Goal: Understand process/instructions: Learn how to perform a task or action

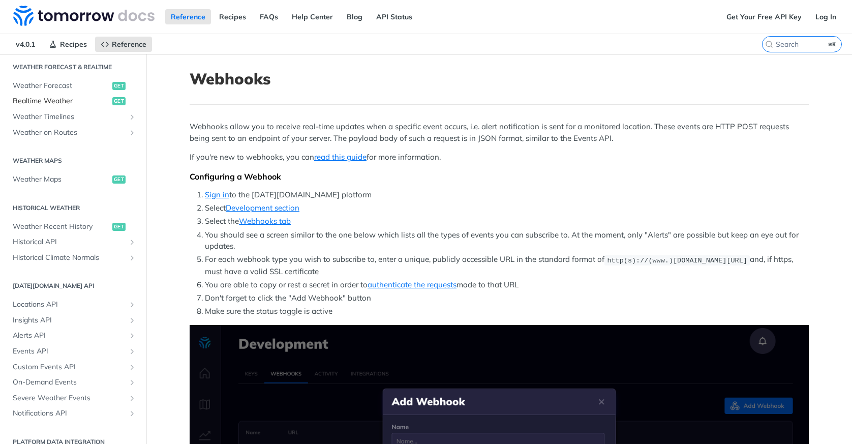
scroll to position [217, 0]
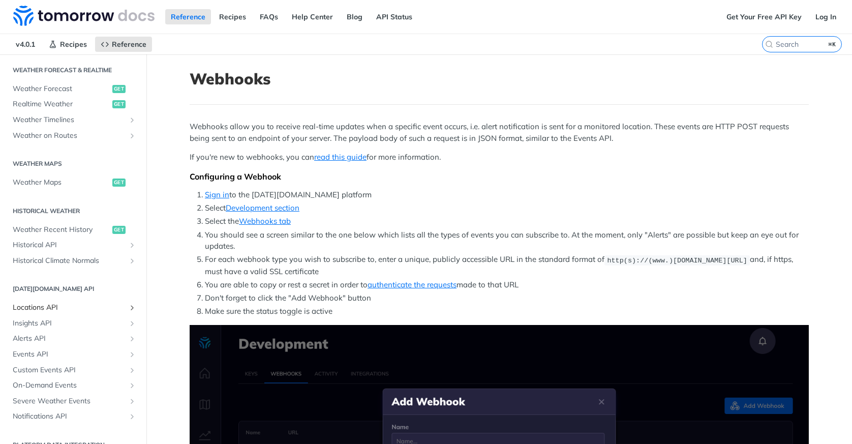
click at [48, 304] on span "Locations API" at bounding box center [69, 308] width 113 height 10
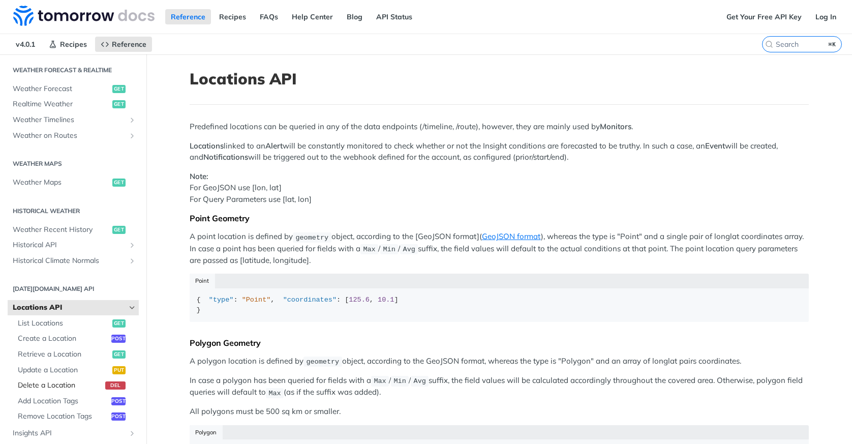
click at [88, 380] on span "Delete a Location" at bounding box center [60, 385] width 85 height 10
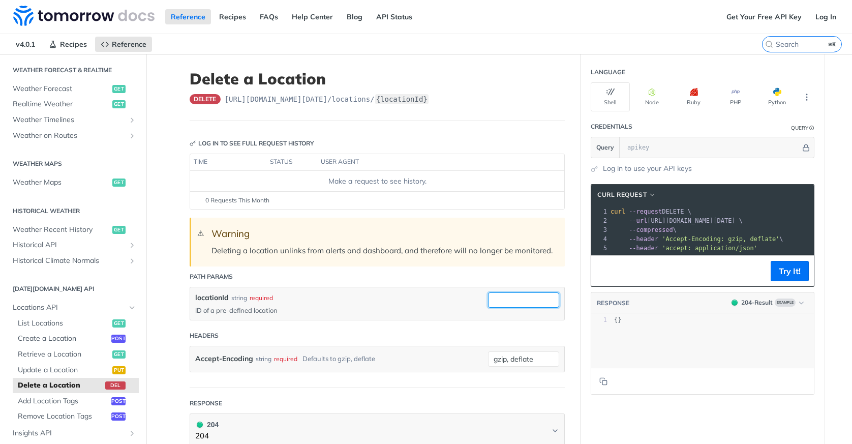
click at [523, 301] on input "locationId" at bounding box center [523, 299] width 71 height 15
paste input "68bef5d61707222011f566c6"
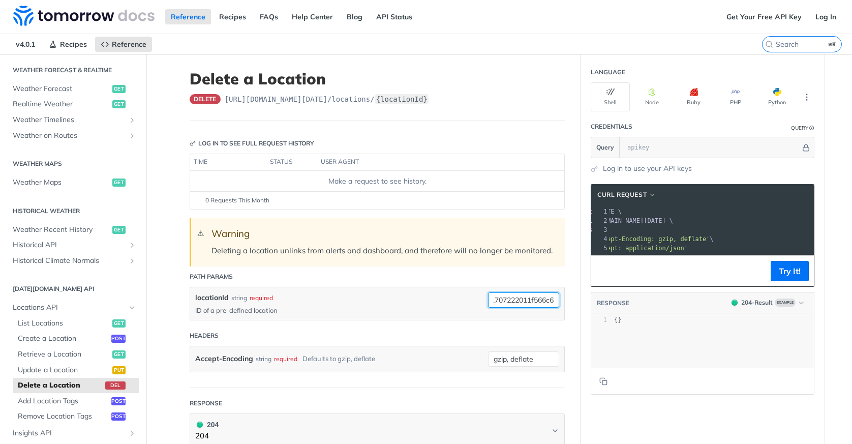
type input "68bef5d61707222011f566c6"
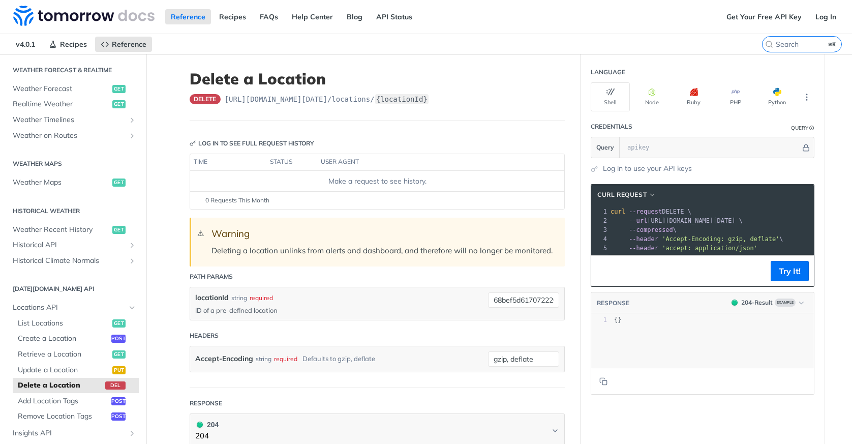
drag, startPoint x: 804, startPoint y: 220, endPoint x: 650, endPoint y: 219, distance: 154.1
click at [650, 219] on span "--url https://api.tomorrow.io/v4/locations/68bef5d61707222011f566c6 \" at bounding box center [677, 220] width 132 height 7
copy span "https://api.tomorrow.io/v4/locations/68bef5d61707222011f566c6"
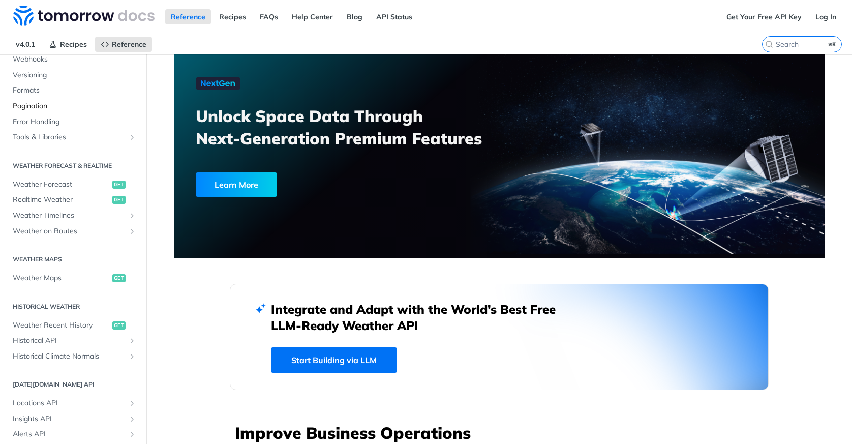
scroll to position [231, 0]
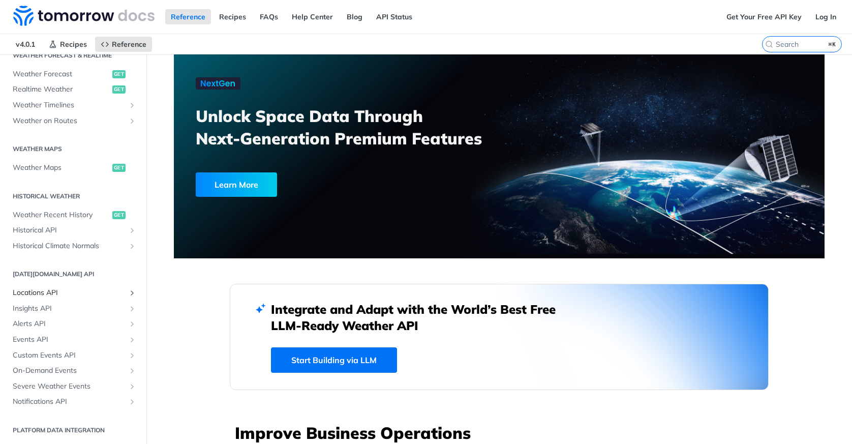
click at [43, 286] on link "Locations API" at bounding box center [73, 292] width 131 height 15
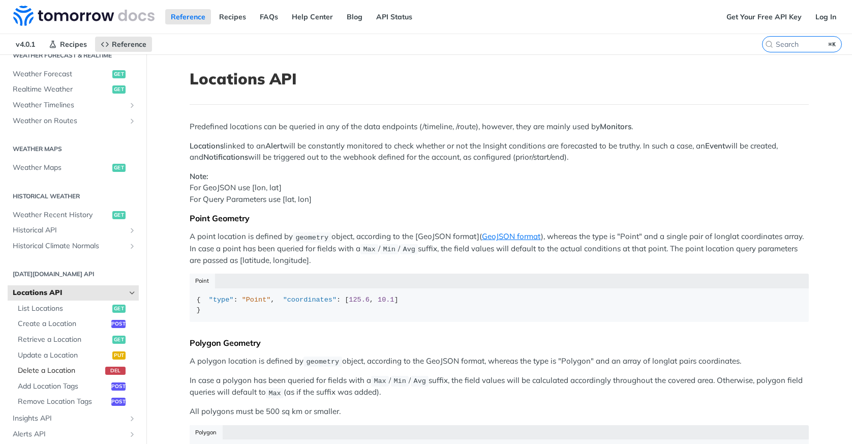
click at [52, 373] on span "Delete a Location" at bounding box center [60, 371] width 85 height 10
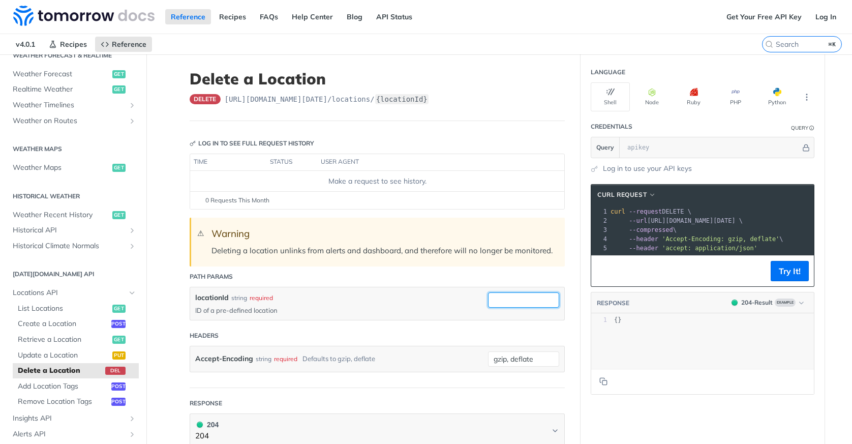
click at [529, 298] on input "locationId" at bounding box center [523, 299] width 71 height 15
paste input "68c839254d04a3d89925af12"
type input "68c839254d04a3d89925af12"
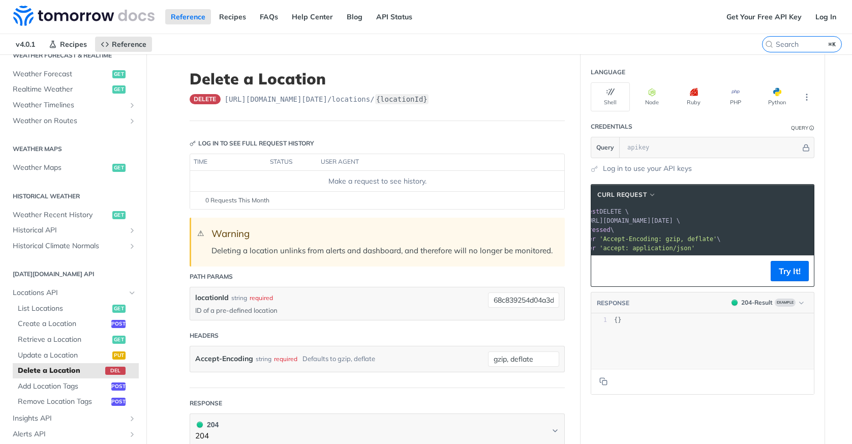
scroll to position [0, 70]
drag, startPoint x: 649, startPoint y: 221, endPoint x: 816, endPoint y: 219, distance: 166.3
click at [816, 219] on section "cURL Request xxxxxxxxxx 1 curl --request DELETE \ 2 --url [URL][DOMAIN_NAME][DA…" at bounding box center [703, 289] width 244 height 231
copy span "[URL][DOMAIN_NAME][DATE] \"
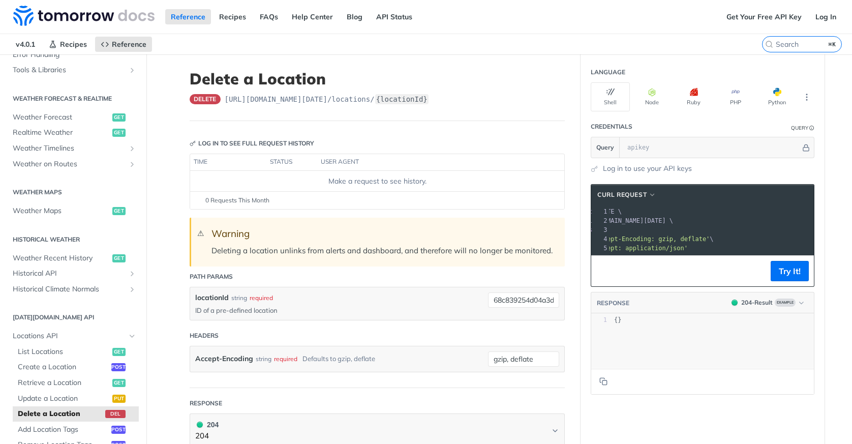
scroll to position [150, 0]
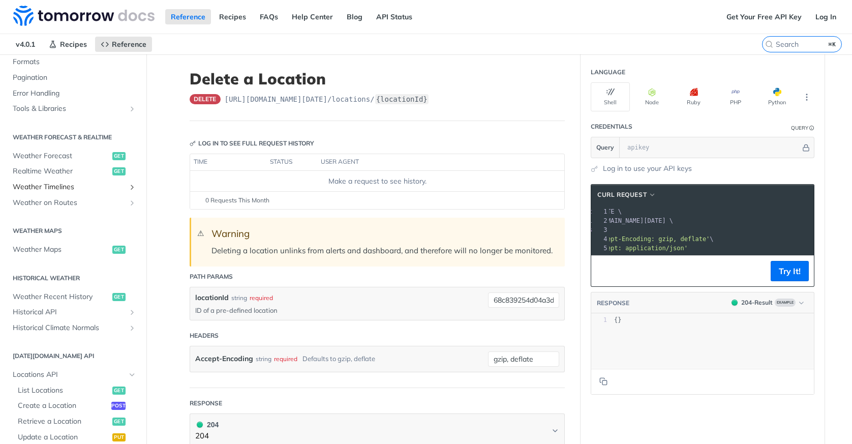
click at [73, 185] on span "Weather Timelines" at bounding box center [69, 187] width 113 height 10
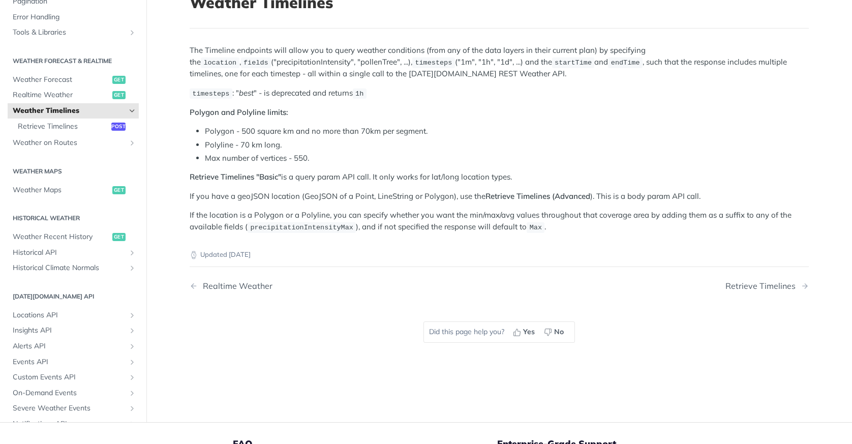
scroll to position [71, 0]
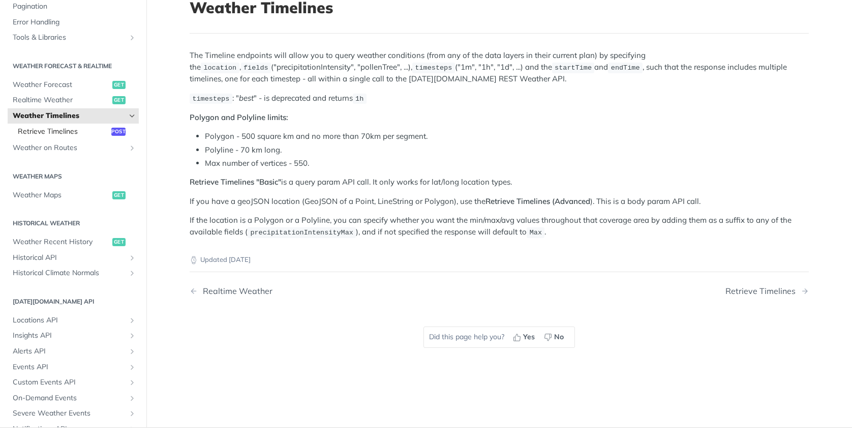
click at [91, 128] on span "Retrieve Timelines" at bounding box center [63, 132] width 91 height 10
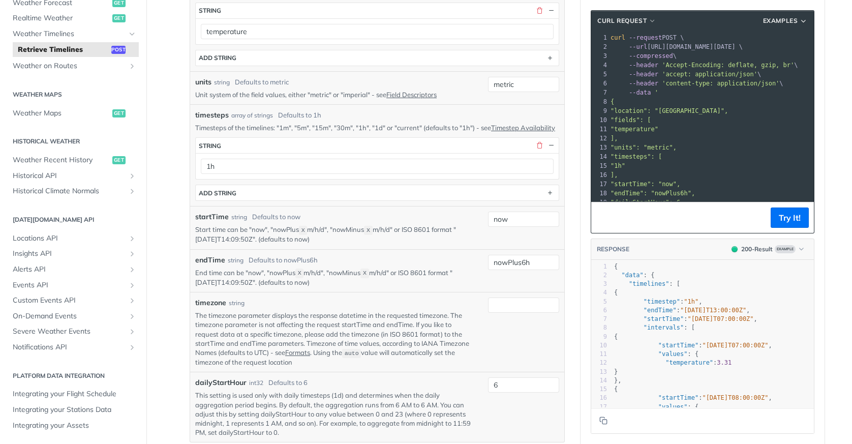
scroll to position [308, 0]
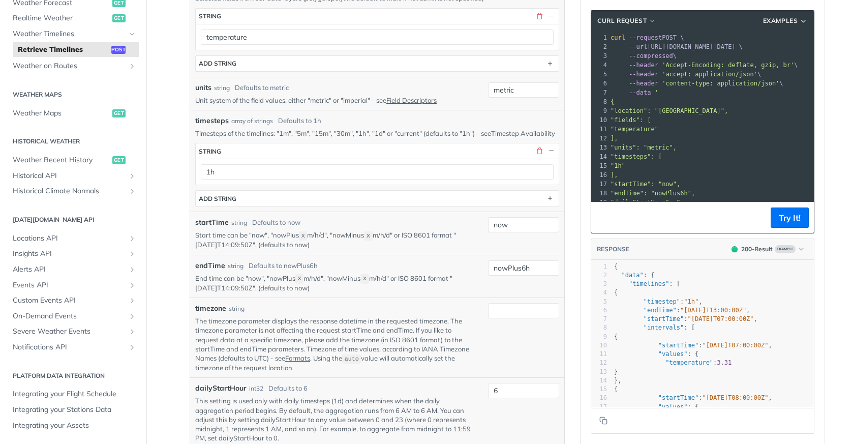
click at [501, 132] on link "Timestep Availability" at bounding box center [523, 133] width 64 height 8
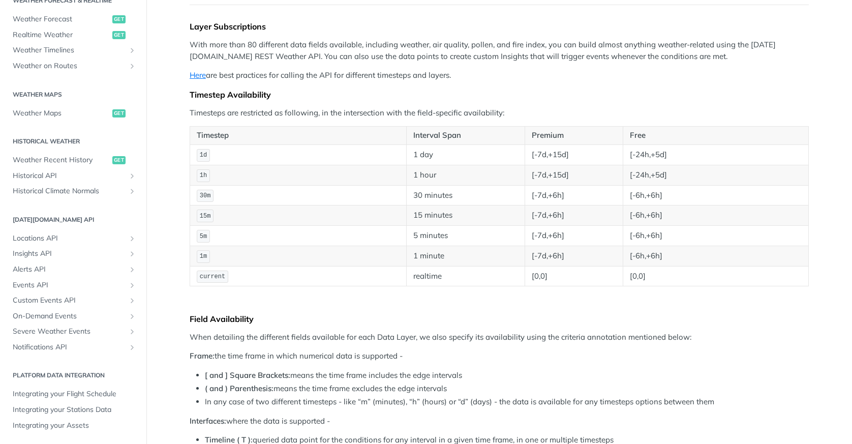
scroll to position [54, 0]
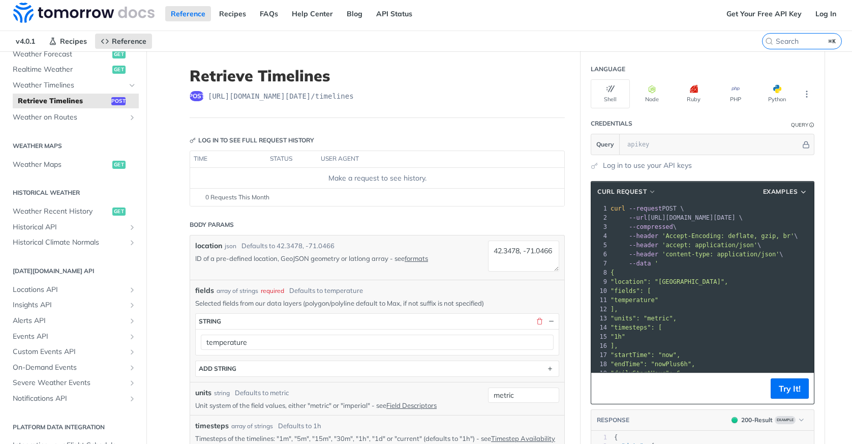
scroll to position [9, 0]
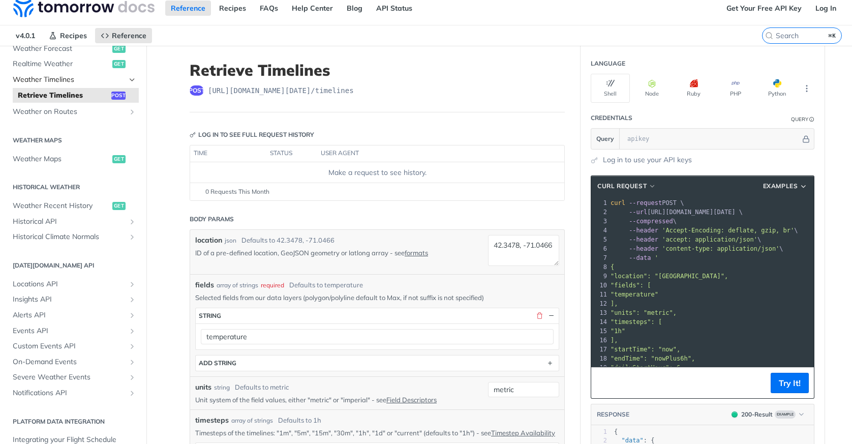
click at [84, 83] on span "Weather Timelines" at bounding box center [69, 80] width 113 height 10
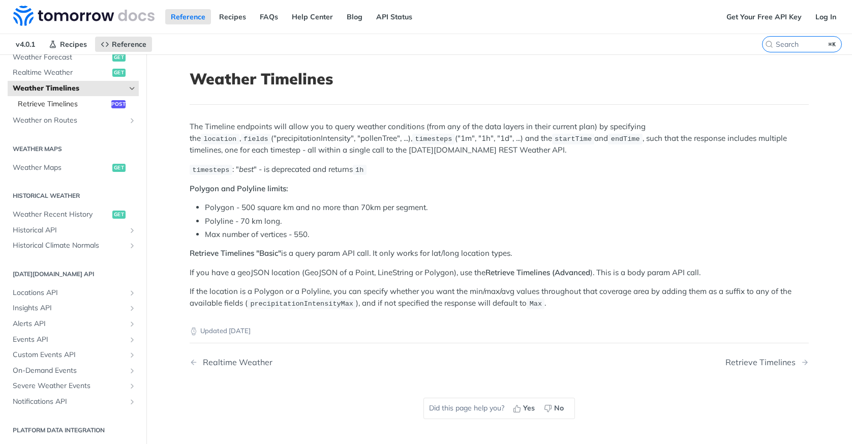
click at [101, 102] on span "Retrieve Timelines" at bounding box center [63, 104] width 91 height 10
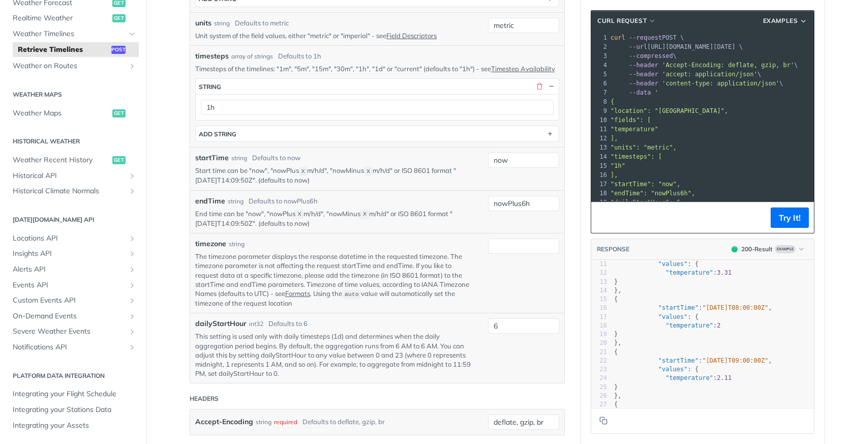
scroll to position [359, 0]
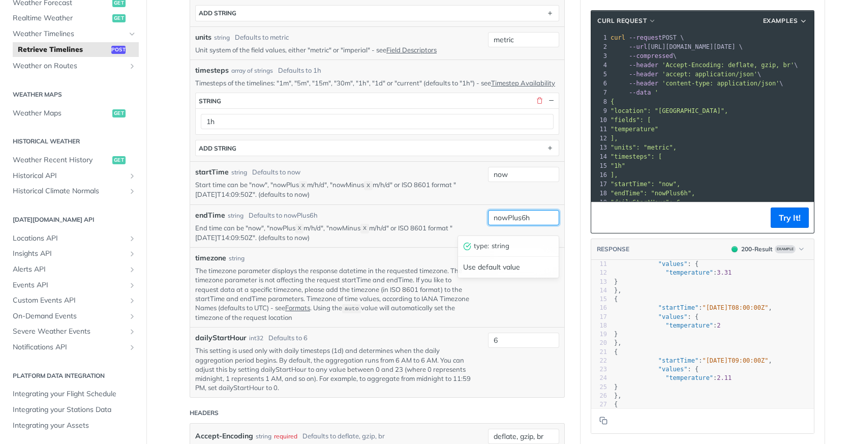
click at [531, 225] on input "nowPlus6h" at bounding box center [523, 217] width 71 height 15
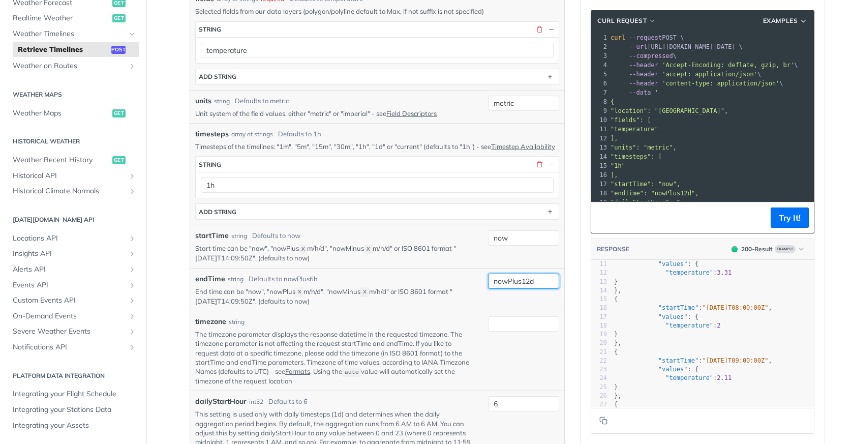
scroll to position [300, 0]
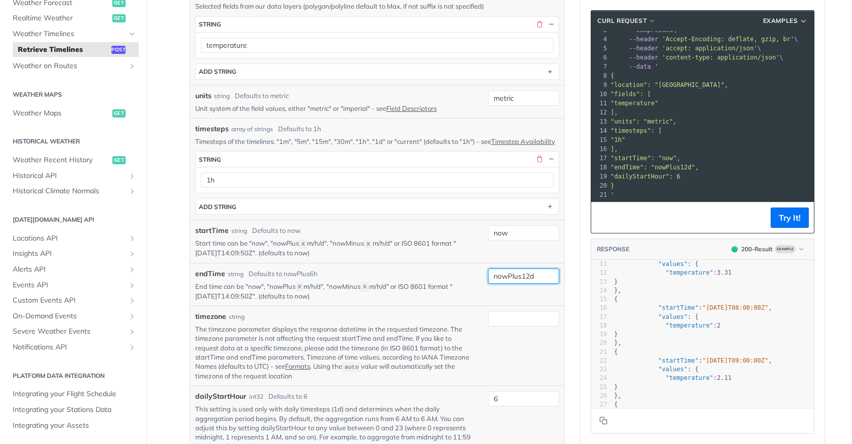
type input "nowPlus12d"
drag, startPoint x: 707, startPoint y: 166, endPoint x: 618, endPoint y: 165, distance: 88.5
click at [618, 165] on pre ""endTime": "nowPlus12d"," at bounding box center [711, 167] width 205 height 9
copy span ""endTime": "nowPlus12d","
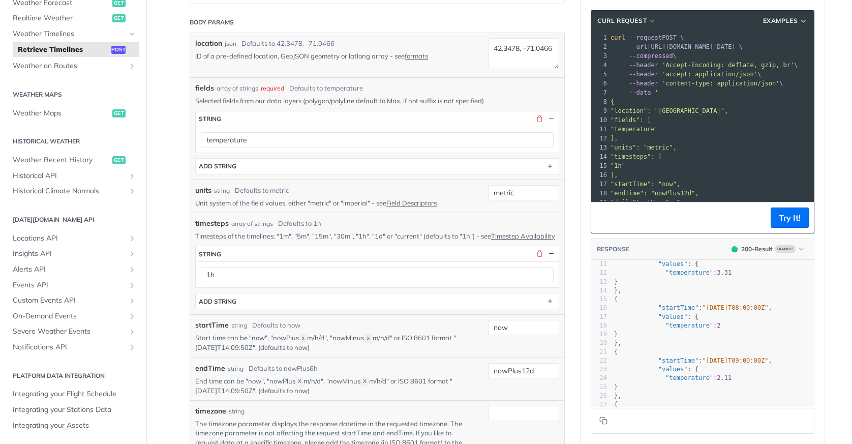
scroll to position [258, 0]
